Goal: Task Accomplishment & Management: Use online tool/utility

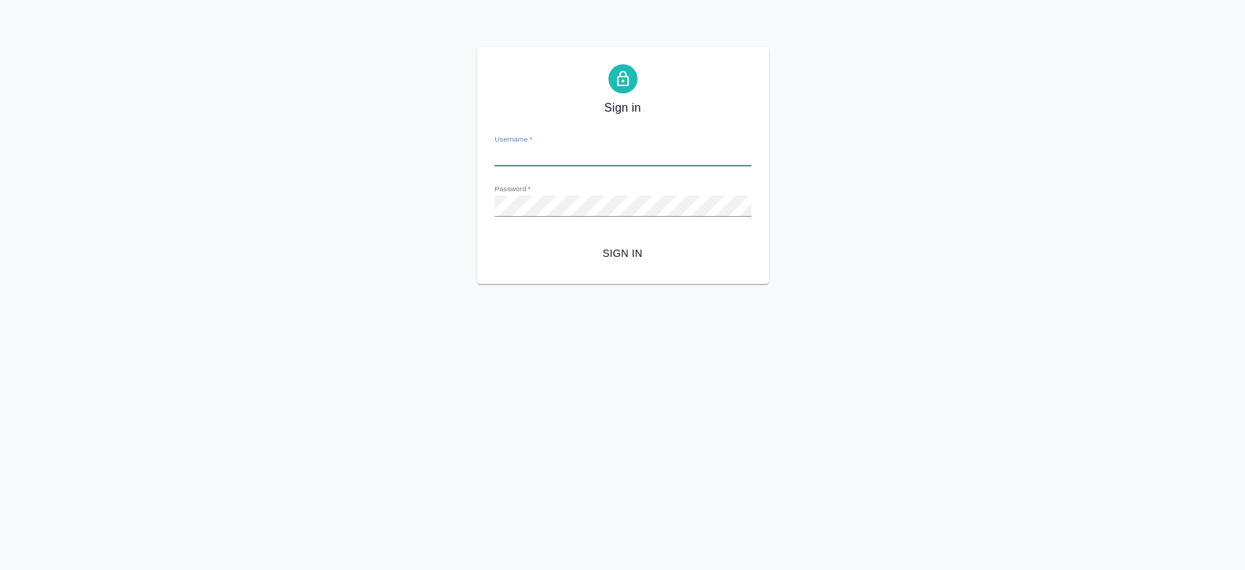
type input "t.chernyayeva@awatera.com"
click at [622, 251] on span "Sign in" at bounding box center [622, 253] width 233 height 18
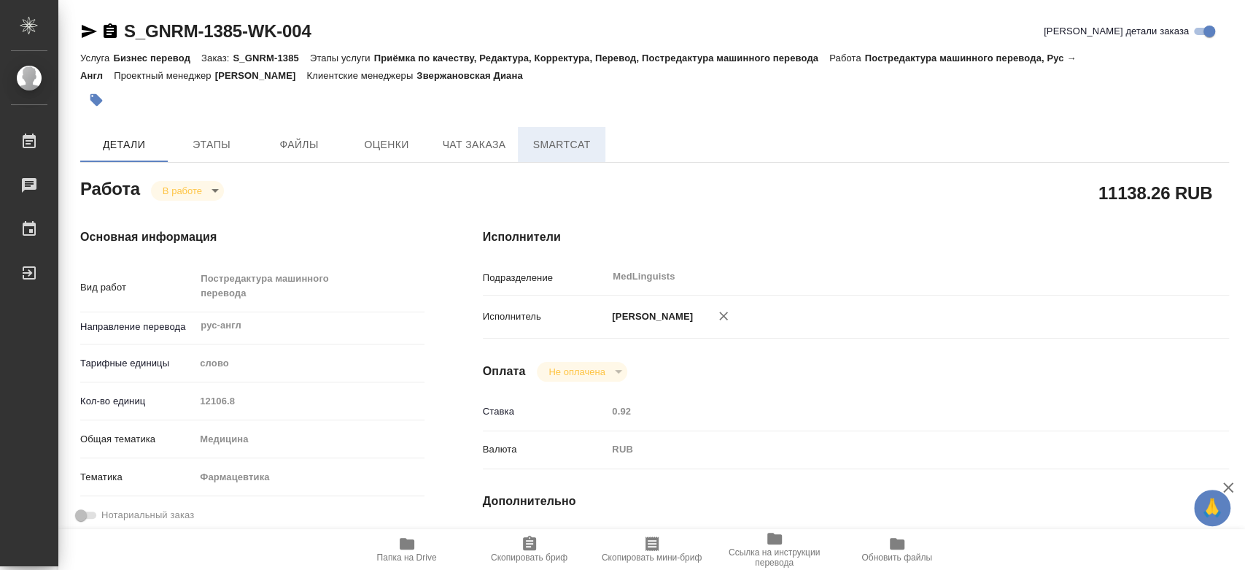
click at [545, 144] on span "SmartCat" at bounding box center [562, 145] width 70 height 18
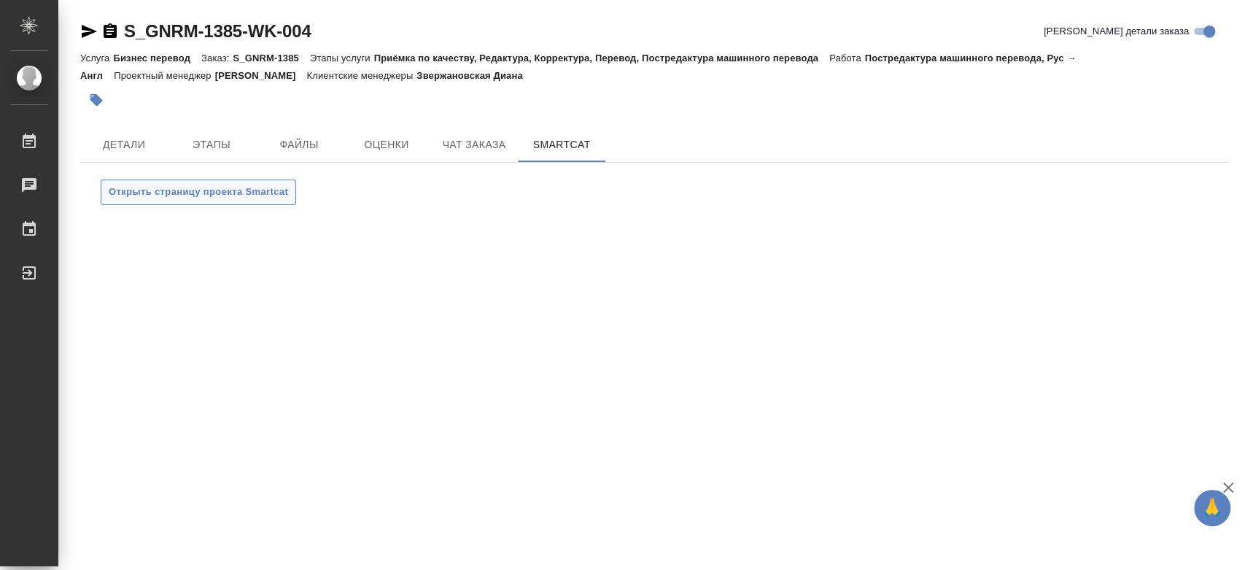
click at [279, 196] on span "Открыть страницу проекта Smartcat" at bounding box center [198, 192] width 179 height 17
